Goal: Information Seeking & Learning: Learn about a topic

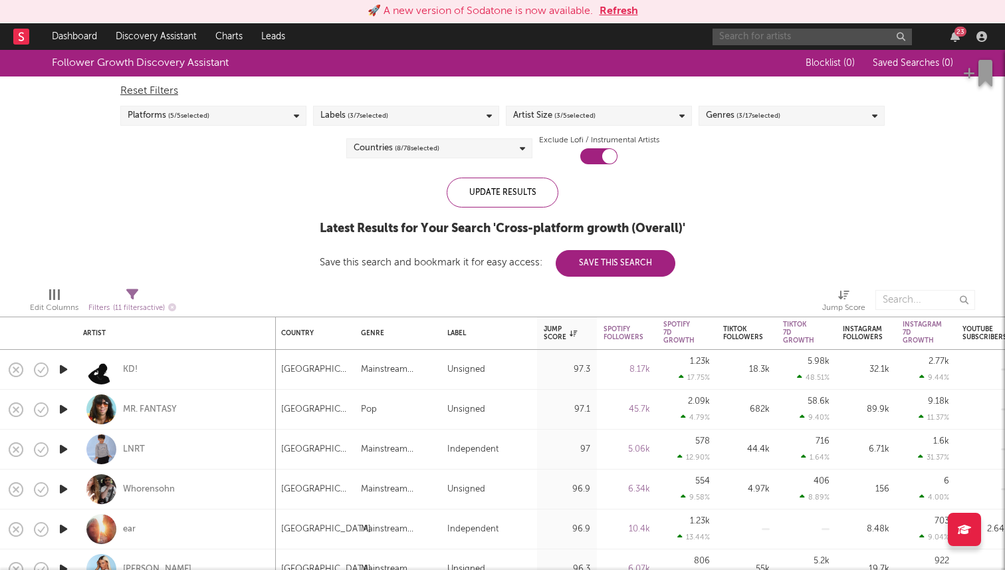
click at [767, 37] on input "text" at bounding box center [812, 37] width 199 height 17
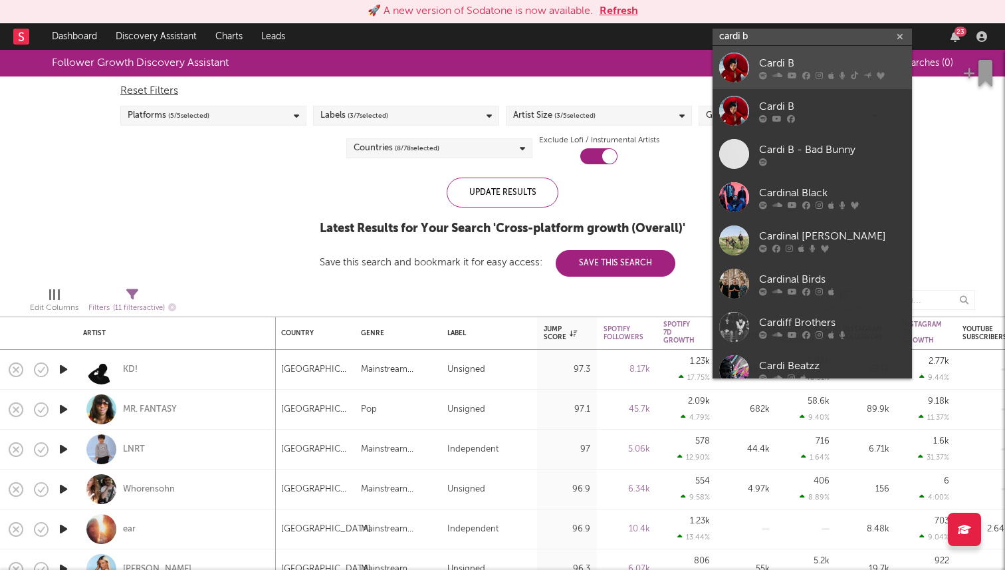
type input "cardi b"
click at [790, 57] on div "Cardi B" at bounding box center [832, 63] width 146 height 16
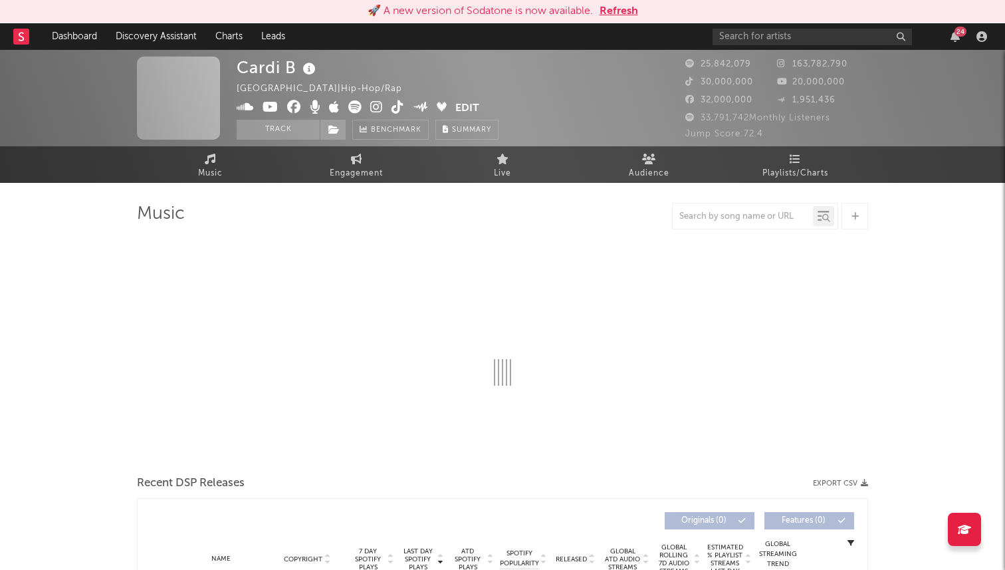
select select "6m"
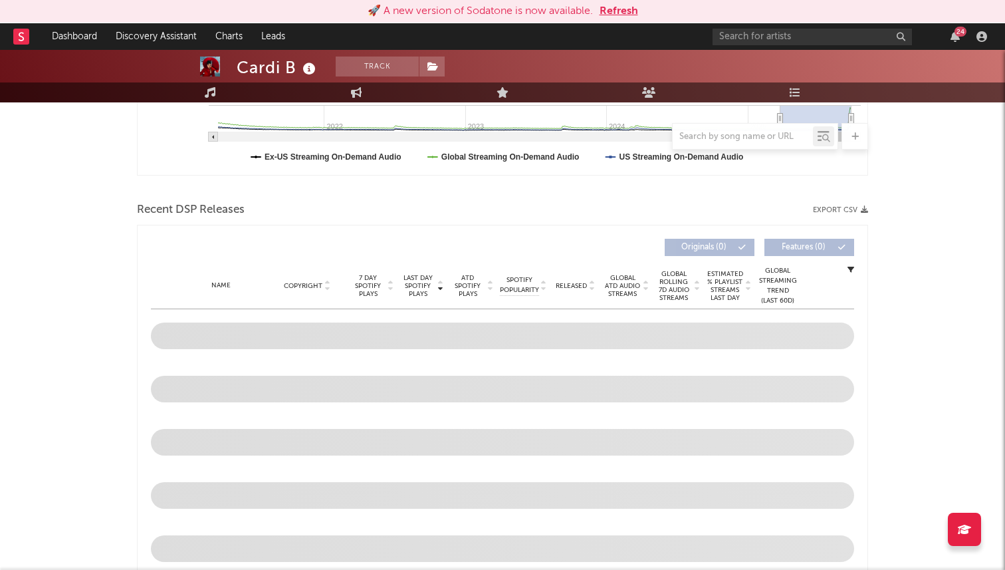
select select "6m"
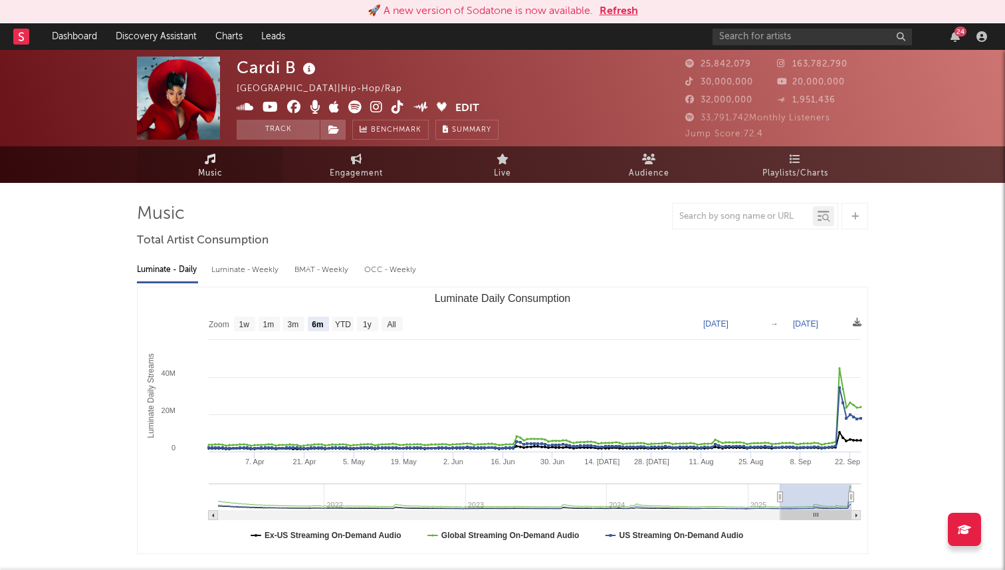
click at [218, 152] on link "Music" at bounding box center [210, 164] width 146 height 37
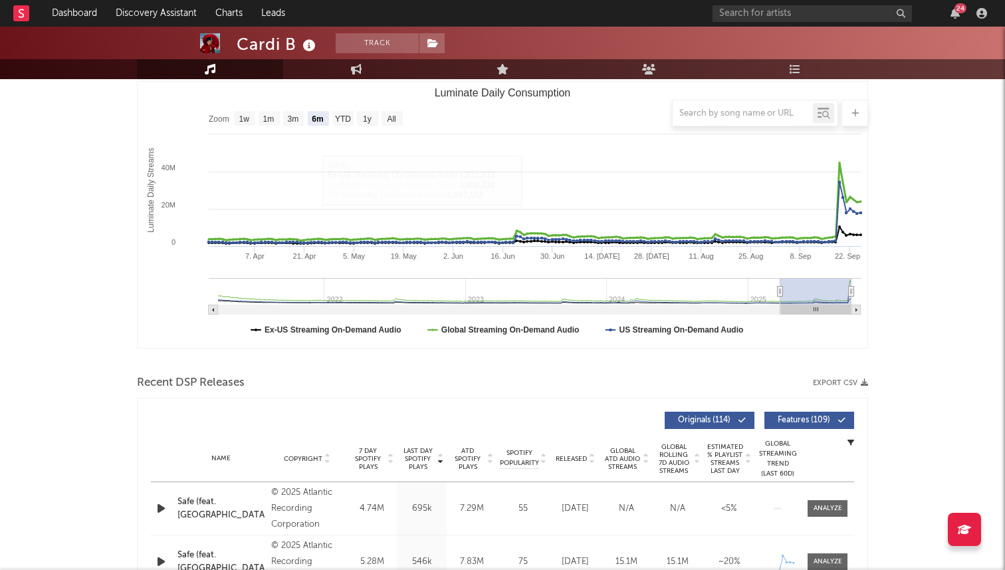
scroll to position [152, 0]
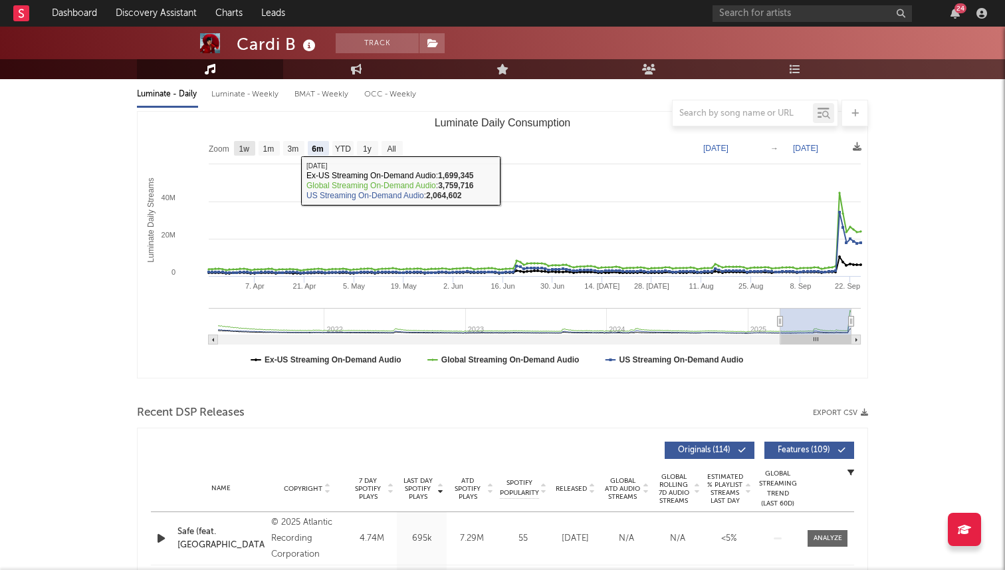
click at [239, 153] on rect "Luminate Daily Consumption" at bounding box center [244, 148] width 21 height 15
select select "1w"
type input "2025-09-19"
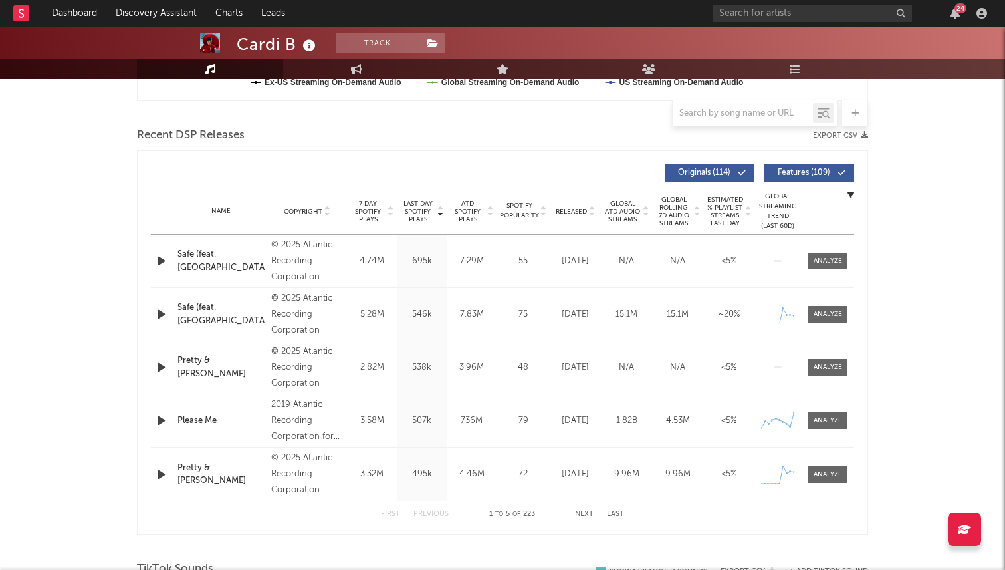
scroll to position [434, 0]
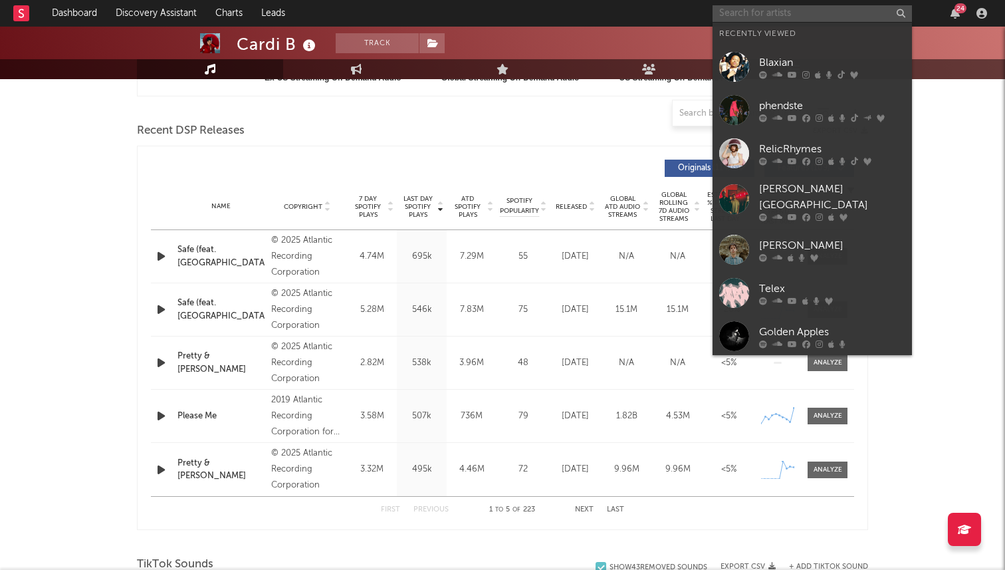
click at [777, 15] on input "text" at bounding box center [812, 13] width 199 height 17
click at [730, 17] on input "text" at bounding box center [812, 13] width 199 height 17
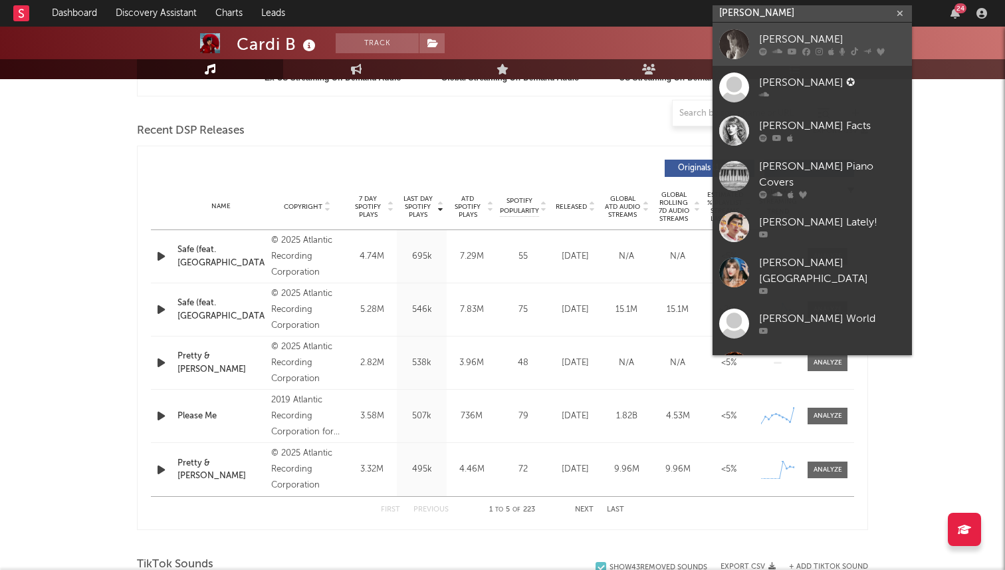
type input "taylor swift"
click at [749, 39] on link "Taylor Swift" at bounding box center [812, 44] width 199 height 43
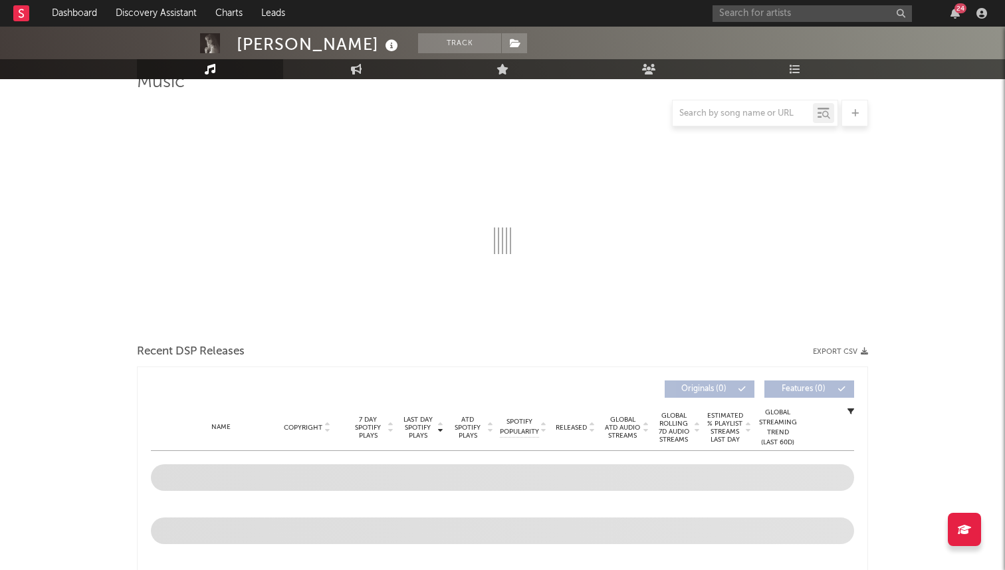
select select "6m"
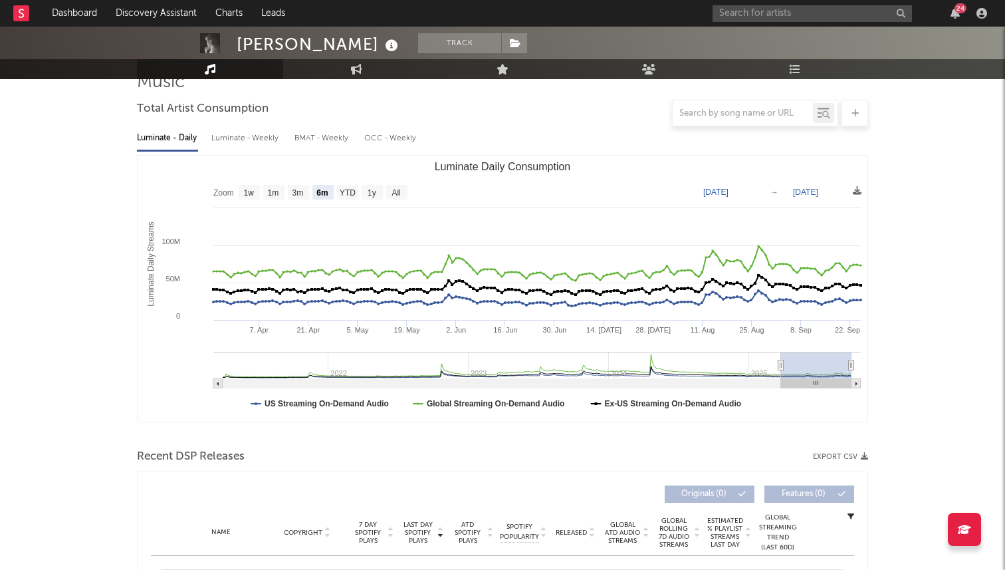
scroll to position [374, 0]
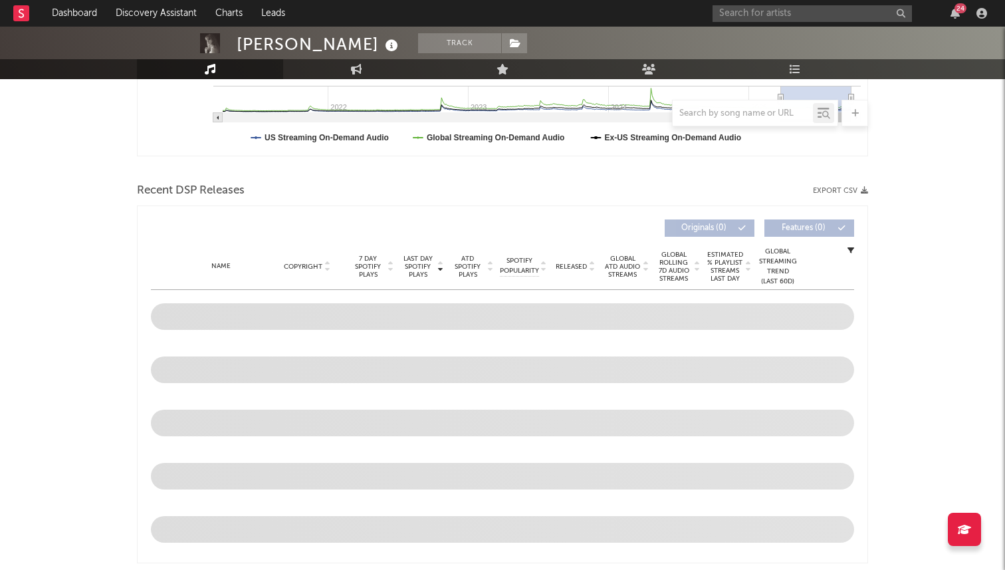
click at [734, 120] on div at bounding box center [743, 113] width 140 height 17
click at [733, 110] on input "text" at bounding box center [743, 113] width 140 height 11
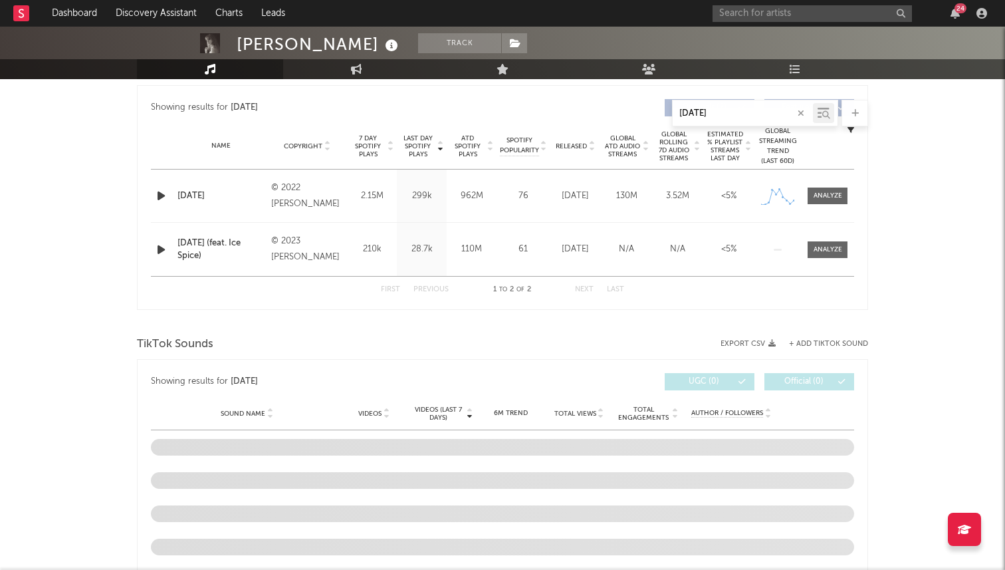
scroll to position [496, 0]
type input "karma"
click at [831, 197] on div at bounding box center [828, 194] width 29 height 10
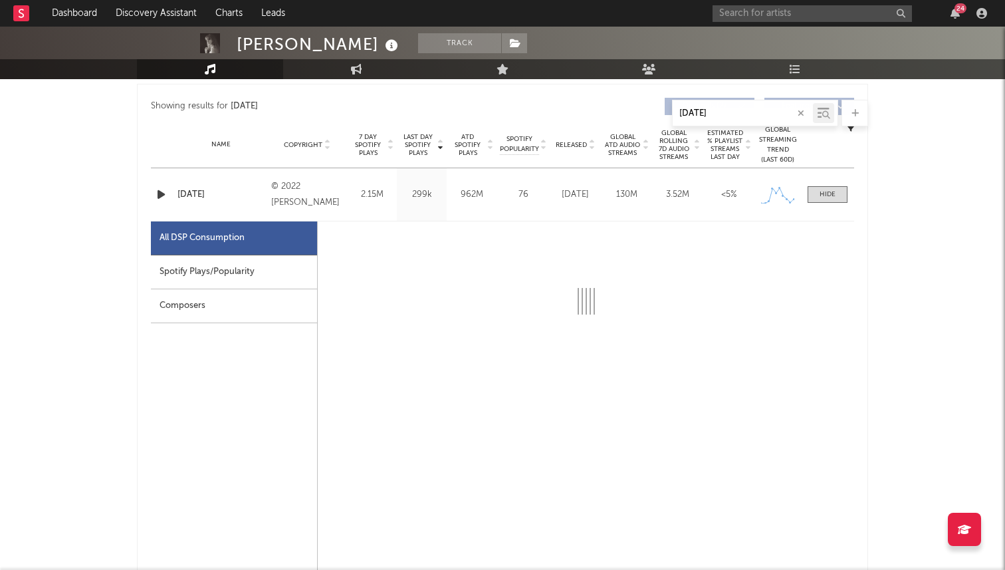
select select "6m"
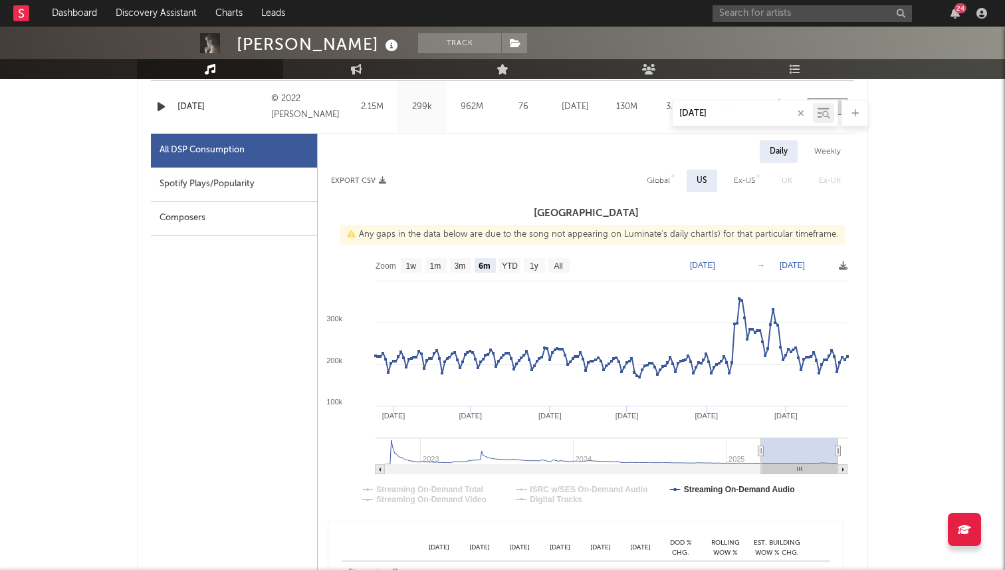
scroll to position [590, 0]
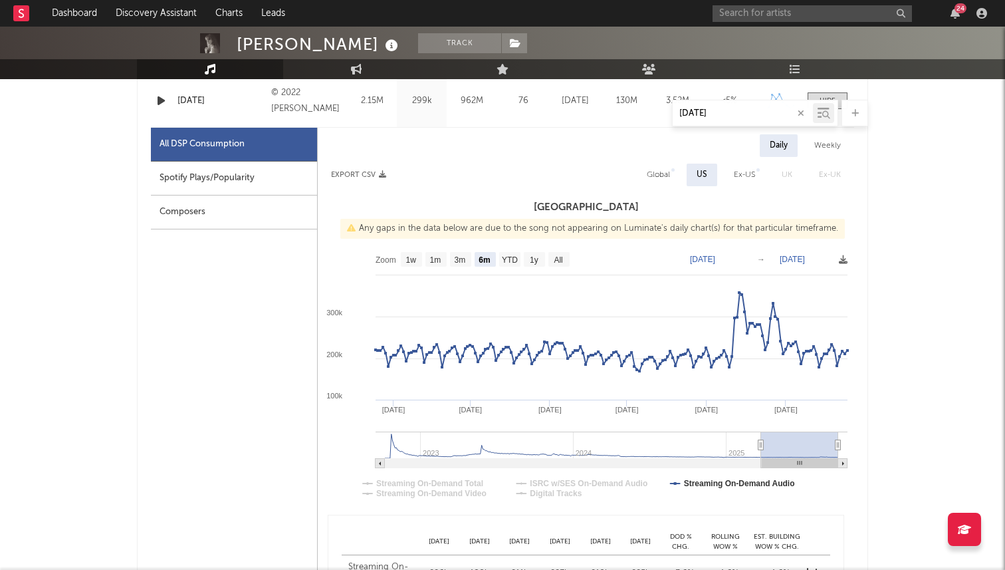
click at [227, 174] on div "Spotify Plays/Popularity" at bounding box center [234, 179] width 166 height 34
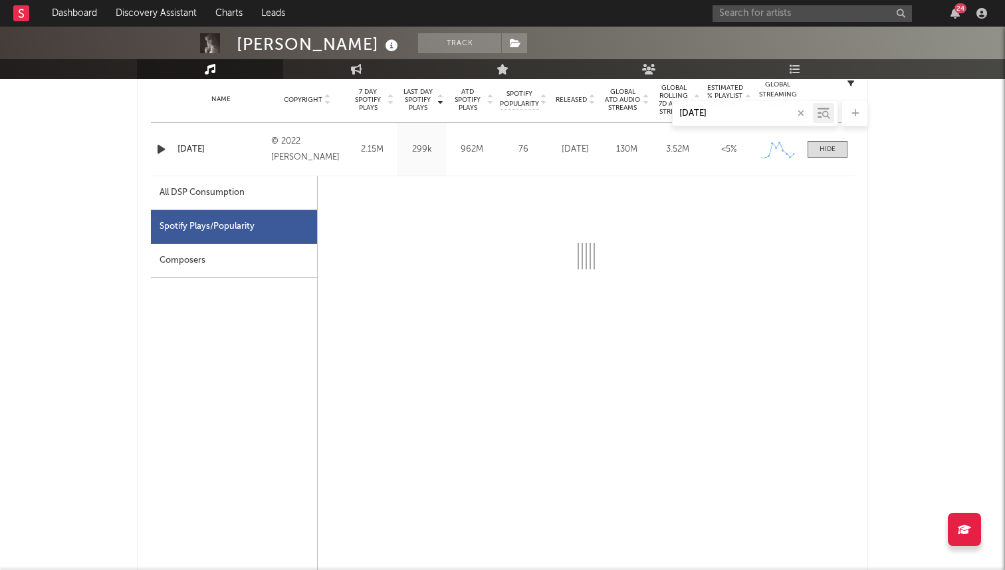
scroll to position [537, 0]
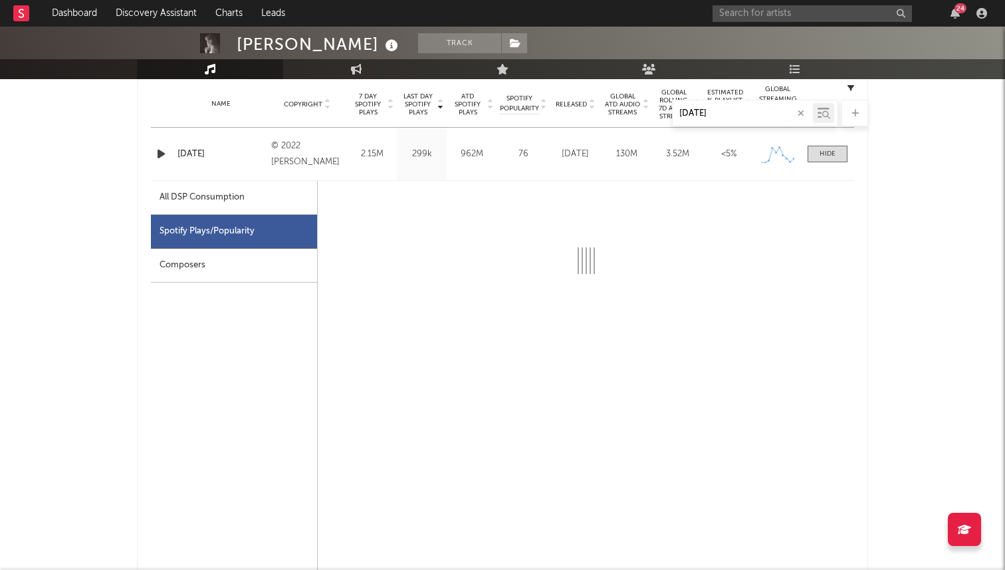
select select "6m"
select select "1w"
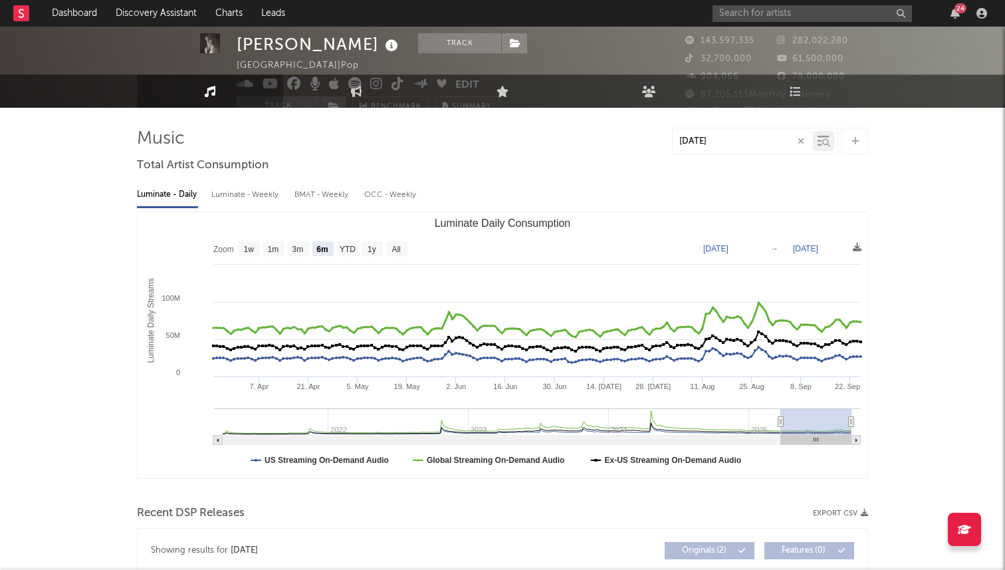
scroll to position [0, 0]
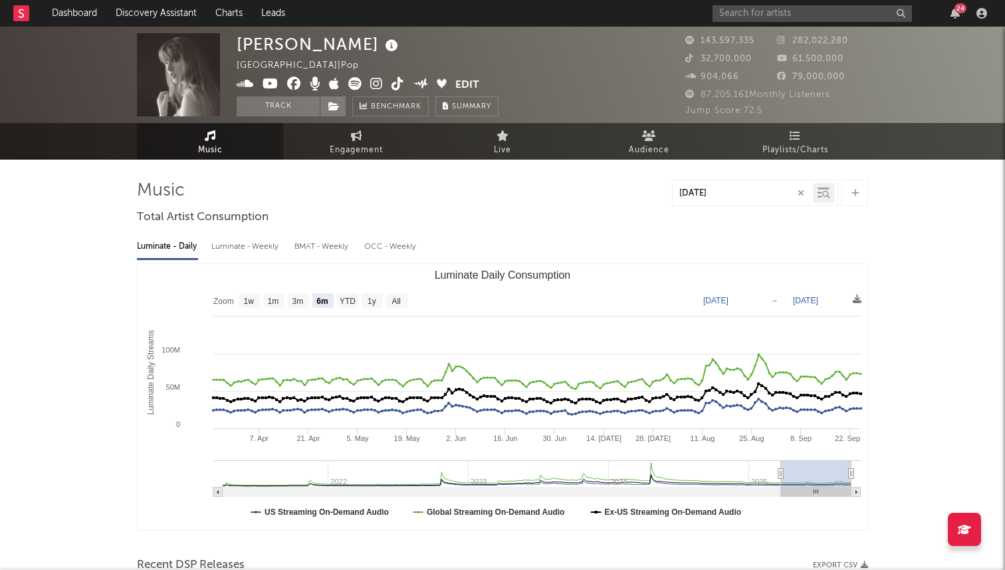
click at [739, 187] on div "karma" at bounding box center [743, 193] width 140 height 17
click at [798, 191] on icon "button" at bounding box center [801, 193] width 7 height 9
click at [802, 12] on input "text" at bounding box center [812, 13] width 199 height 17
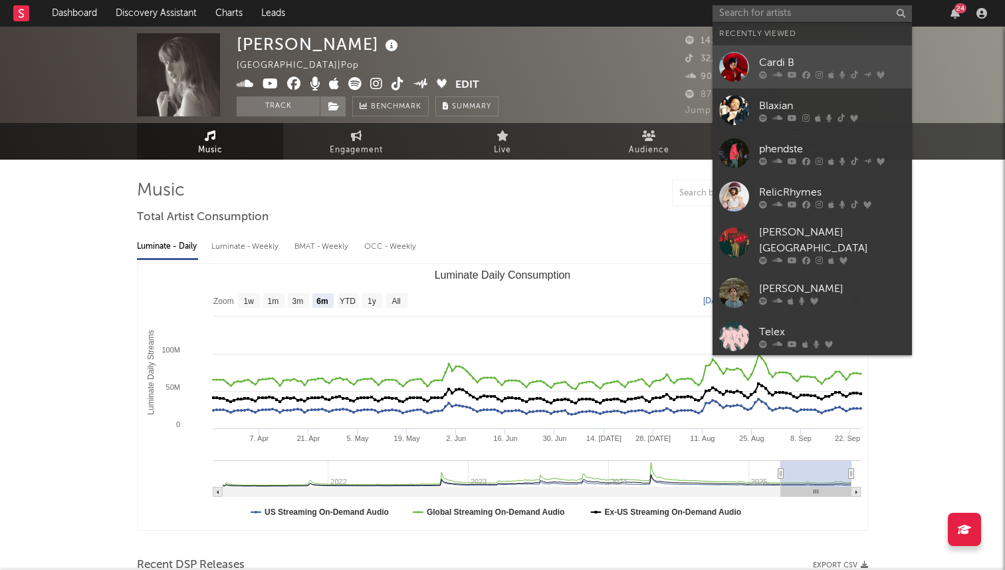
click at [788, 62] on div "Cardi B" at bounding box center [832, 63] width 146 height 16
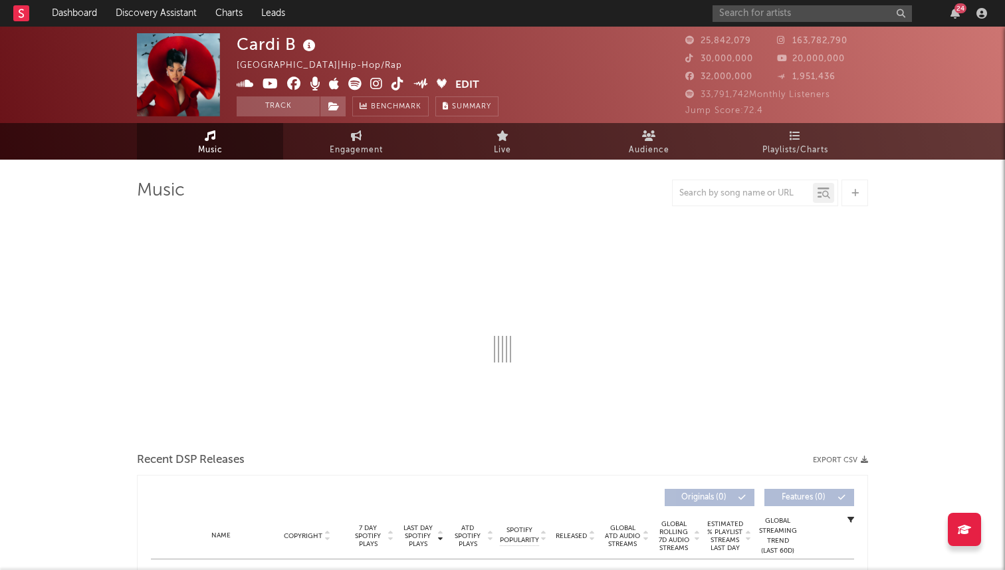
select select "6m"
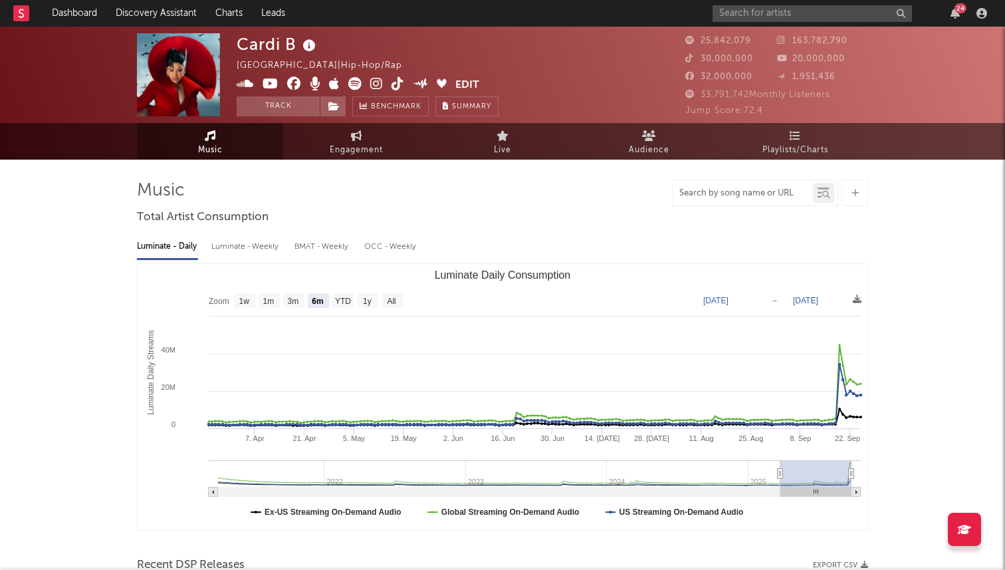
click at [733, 196] on input "text" at bounding box center [743, 193] width 140 height 11
type input "doja cat"
